Goal: Use online tool/utility: Utilize a website feature to perform a specific function

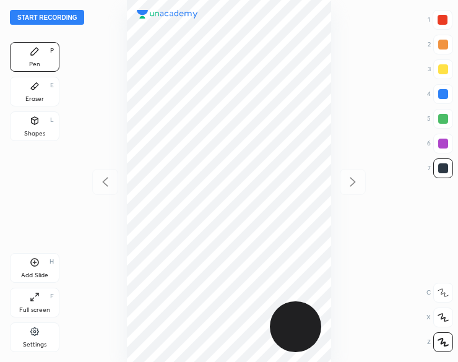
scroll to position [362, 260]
click at [31, 18] on button "Start recording" at bounding box center [47, 17] width 74 height 15
click at [438, 22] on div at bounding box center [443, 20] width 10 height 10
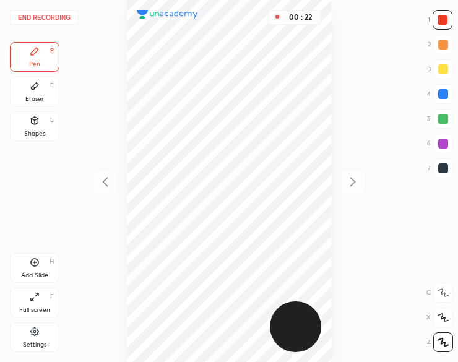
click at [442, 21] on div at bounding box center [443, 20] width 10 height 10
click at [35, 90] on icon at bounding box center [35, 86] width 10 height 10
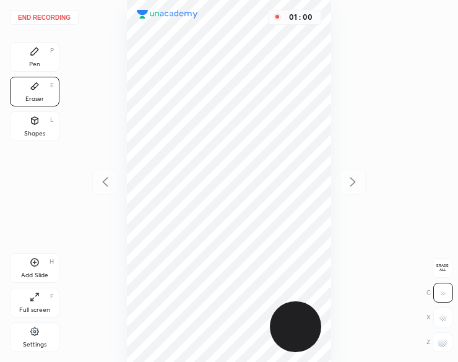
click at [33, 59] on div "Pen P" at bounding box center [35, 57] width 50 height 30
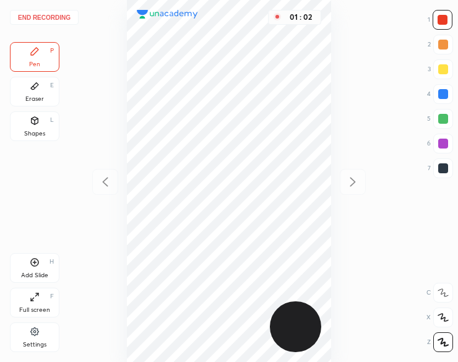
click at [40, 90] on div "Eraser E" at bounding box center [35, 92] width 50 height 30
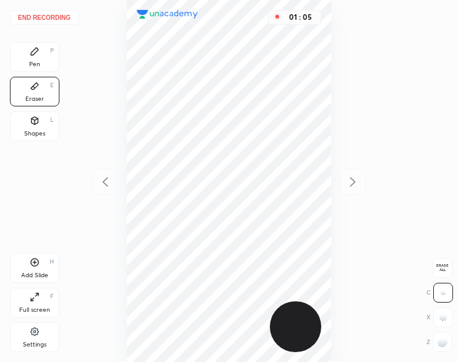
click at [37, 55] on icon at bounding box center [35, 51] width 10 height 10
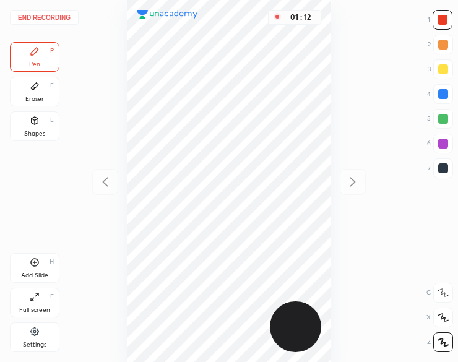
click at [441, 94] on div at bounding box center [443, 94] width 10 height 10
click at [22, 271] on div "Add Slide H" at bounding box center [35, 268] width 50 height 30
click at [51, 15] on button "End recording" at bounding box center [44, 17] width 69 height 15
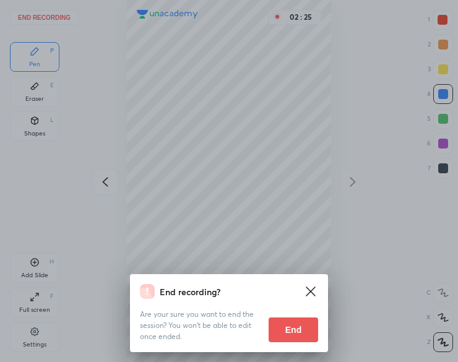
click at [305, 332] on button "End" at bounding box center [294, 330] width 50 height 25
